Goal: Information Seeking & Learning: Learn about a topic

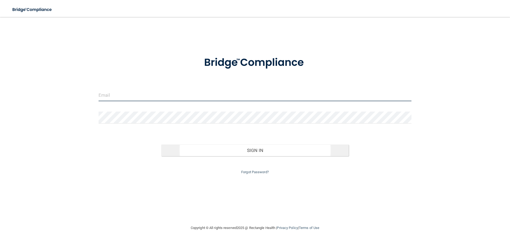
type input "[PERSON_NAME][EMAIL_ADDRESS][DOMAIN_NAME]"
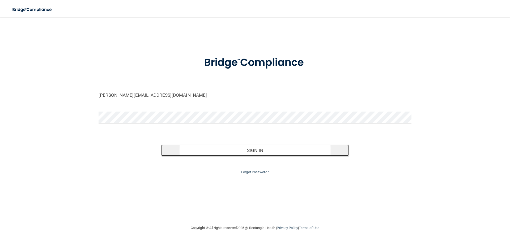
click at [257, 150] on button "Sign In" at bounding box center [255, 151] width 188 height 12
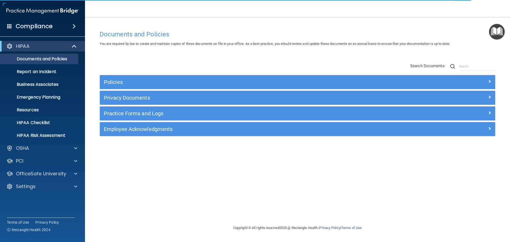
click at [29, 170] on div "OfficeSafe University" at bounding box center [42, 173] width 85 height 11
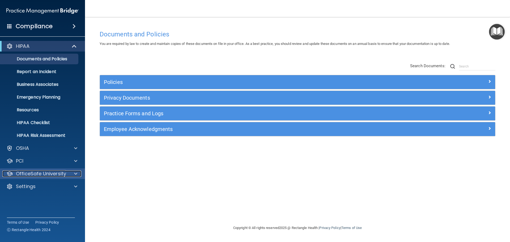
click at [75, 173] on span at bounding box center [75, 174] width 3 height 6
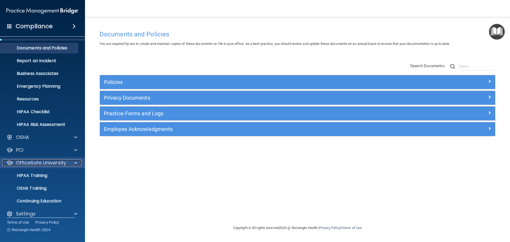
scroll to position [17, 0]
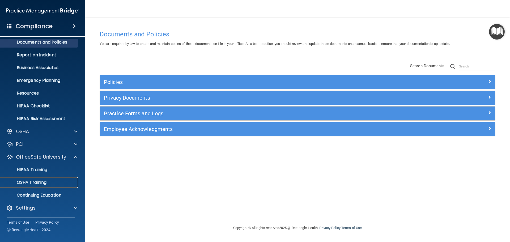
click at [51, 180] on div "OSHA Training" at bounding box center [39, 182] width 73 height 5
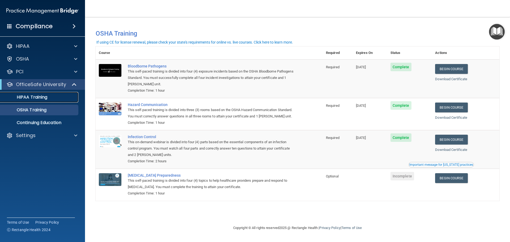
click at [42, 99] on p "HIPAA Training" at bounding box center [25, 97] width 44 height 5
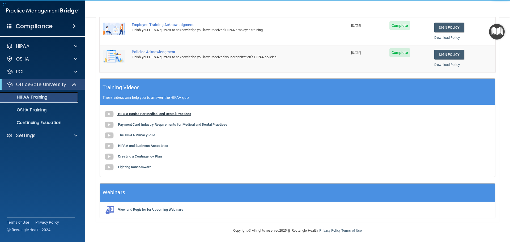
scroll to position [109, 0]
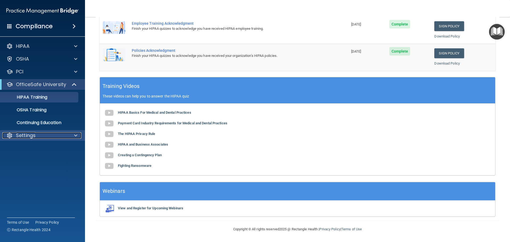
click at [67, 137] on div "Settings" at bounding box center [35, 135] width 66 height 6
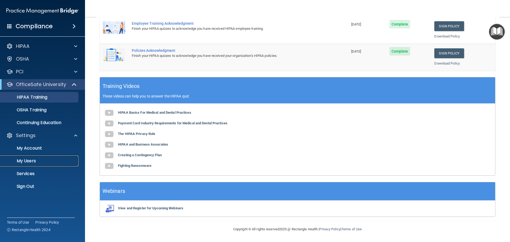
click at [34, 163] on p "My Users" at bounding box center [39, 160] width 73 height 5
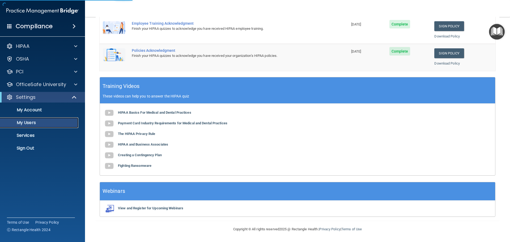
select select "20"
